Goal: Task Accomplishment & Management: Use online tool/utility

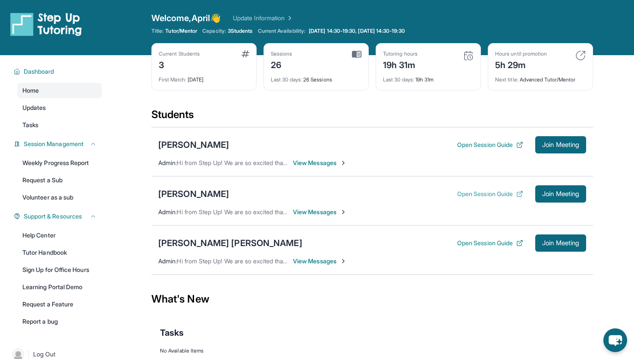
click at [470, 193] on button "Open Session Guide" at bounding box center [490, 194] width 66 height 9
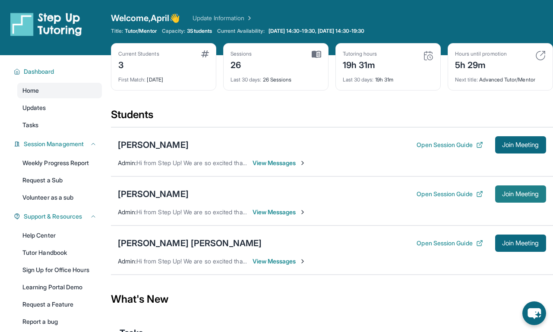
click at [517, 194] on span "Join Meeting" at bounding box center [520, 194] width 37 height 5
